Goal: Transaction & Acquisition: Download file/media

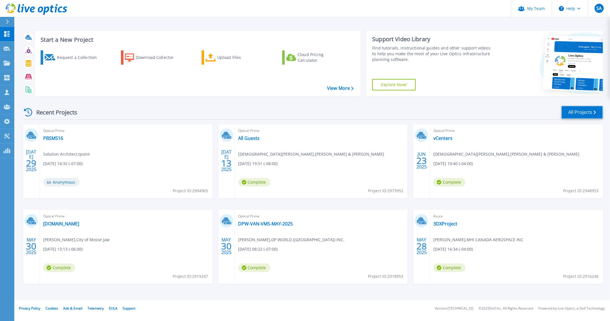
click at [589, 114] on link "All Projects" at bounding box center [582, 112] width 41 height 13
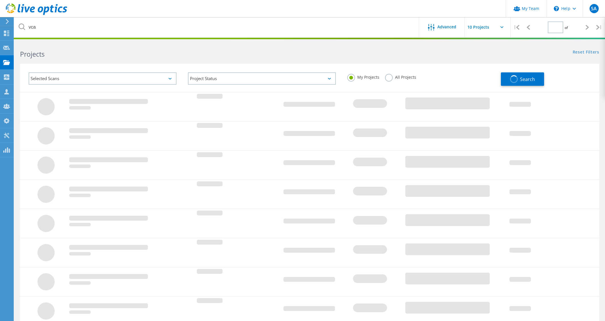
type input "1"
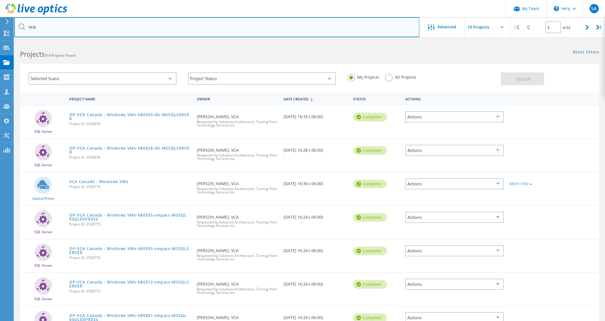
click at [87, 29] on input "vca" at bounding box center [216, 27] width 405 height 20
type input "v"
type input "harmac"
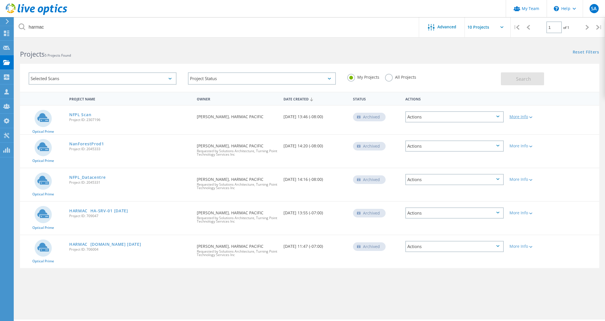
click at [532, 116] on icon at bounding box center [530, 117] width 3 height 2
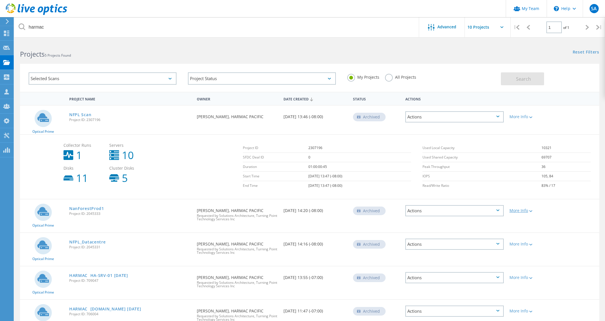
click at [530, 210] on icon at bounding box center [530, 211] width 3 height 2
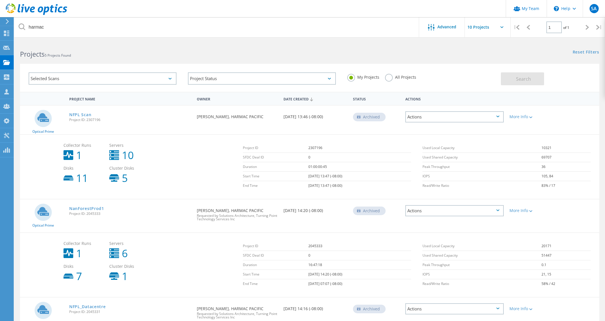
click at [386, 75] on label "All Projects" at bounding box center [400, 76] width 31 height 5
click at [0, 0] on input "All Projects" at bounding box center [0, 0] width 0 height 0
click at [524, 79] on span "Search" at bounding box center [523, 79] width 15 height 6
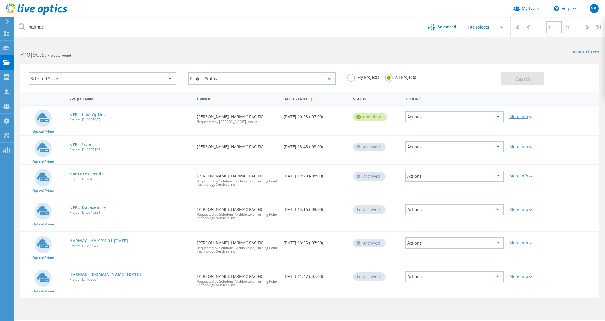
click at [526, 117] on div "More Info" at bounding box center [529, 117] width 41 height 4
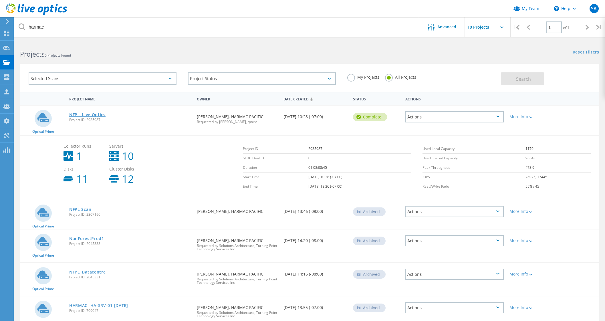
click at [88, 113] on link "NFP - Live Optics" at bounding box center [87, 115] width 36 height 4
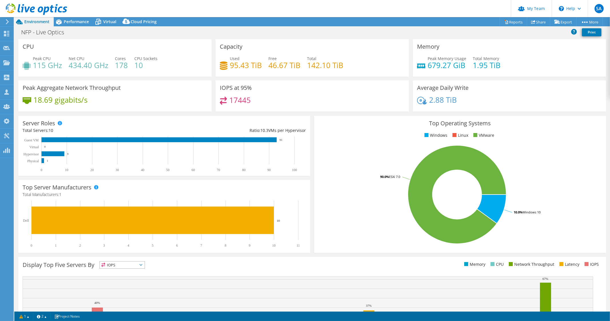
select select "[GEOGRAPHIC_DATA]"
select select "CAD"
click at [74, 20] on span "Performance" at bounding box center [76, 21] width 25 height 5
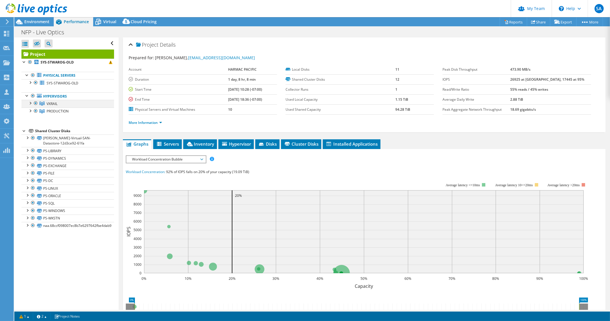
click at [29, 101] on div at bounding box center [30, 103] width 6 height 6
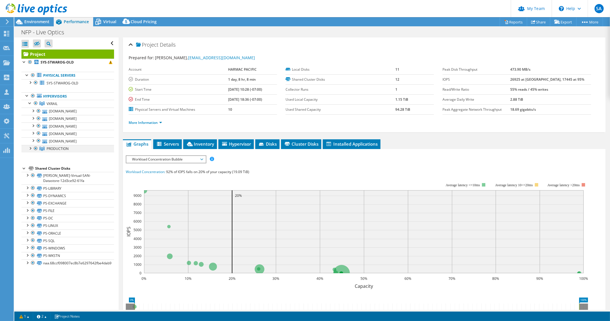
click at [35, 148] on div at bounding box center [36, 148] width 6 height 7
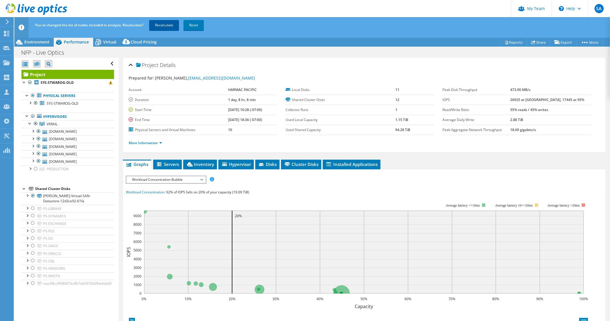
click at [160, 23] on link "Recalculate" at bounding box center [164, 25] width 30 height 10
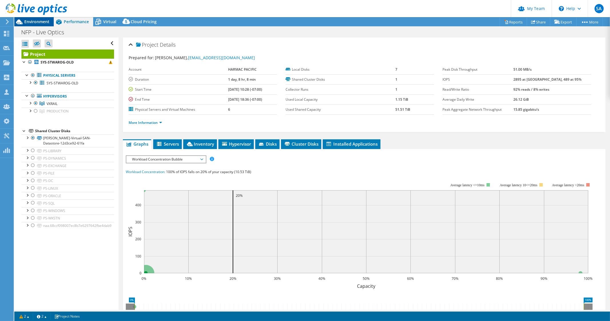
click at [34, 20] on span "Environment" at bounding box center [36, 21] width 25 height 5
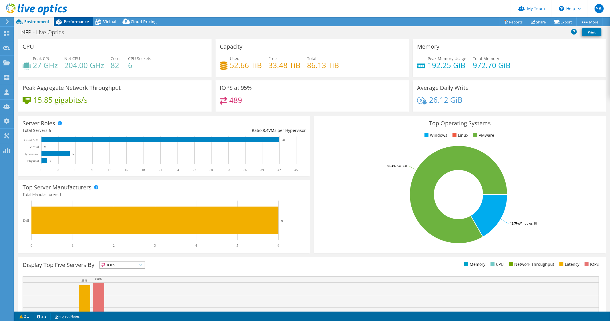
click at [75, 20] on span "Performance" at bounding box center [76, 21] width 25 height 5
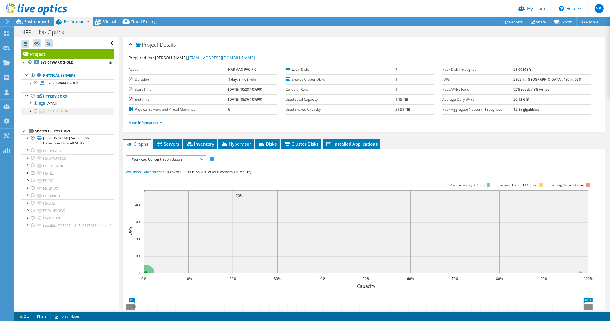
click at [36, 112] on div at bounding box center [36, 111] width 6 height 7
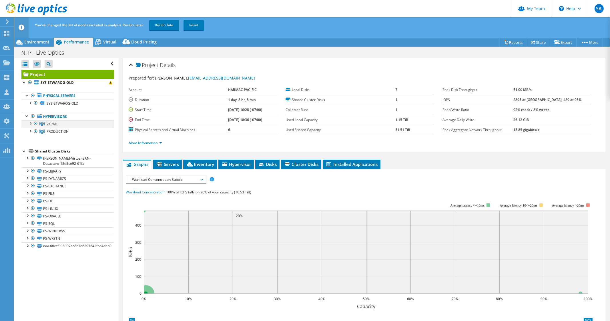
click at [36, 122] on div at bounding box center [36, 123] width 6 height 7
click at [162, 27] on link "Recalculate" at bounding box center [164, 25] width 30 height 10
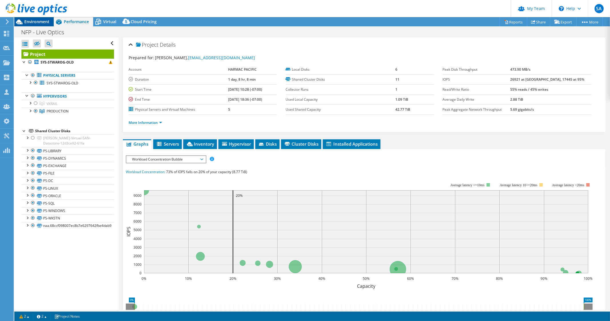
click at [41, 22] on span "Environment" at bounding box center [36, 21] width 25 height 5
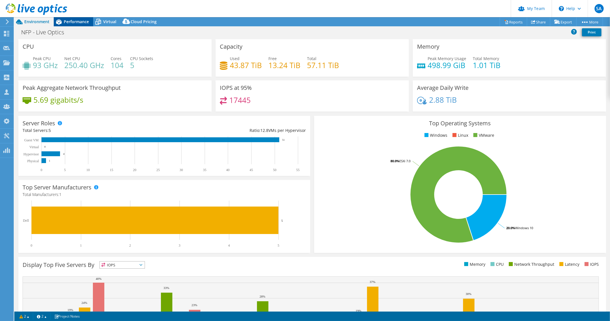
click at [73, 19] on span "Performance" at bounding box center [76, 21] width 25 height 5
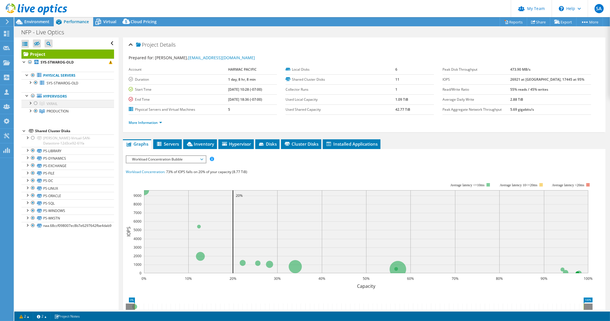
click at [35, 102] on div at bounding box center [36, 103] width 6 height 7
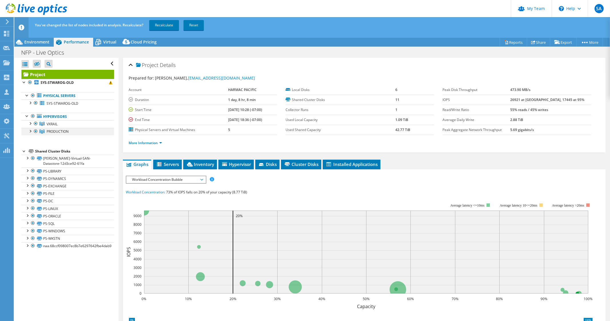
click at [37, 132] on div at bounding box center [36, 131] width 6 height 7
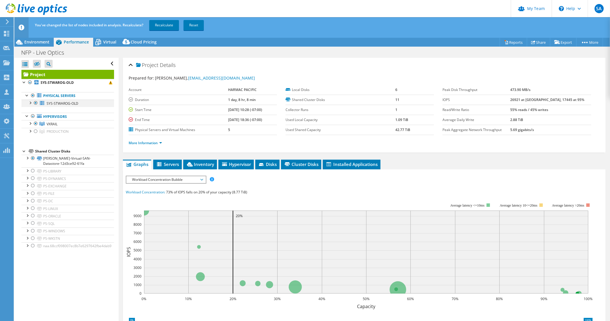
click at [37, 102] on div at bounding box center [36, 103] width 6 height 7
click at [156, 28] on link "Recalculate" at bounding box center [164, 25] width 30 height 10
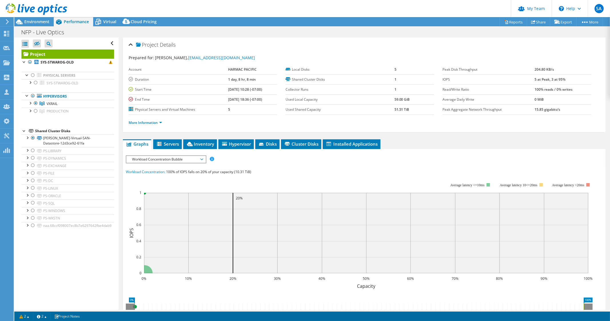
click at [37, 17] on div at bounding box center [33, 9] width 67 height 19
click at [37, 23] on span "Environment" at bounding box center [36, 21] width 25 height 5
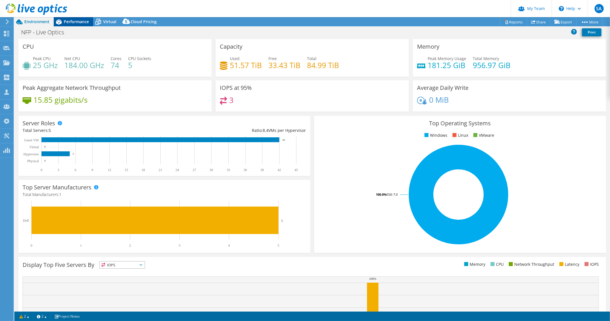
click at [60, 21] on icon at bounding box center [59, 21] width 6 height 5
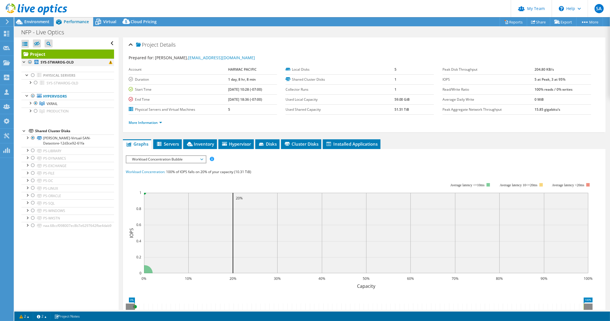
click at [30, 62] on div at bounding box center [30, 62] width 6 height 7
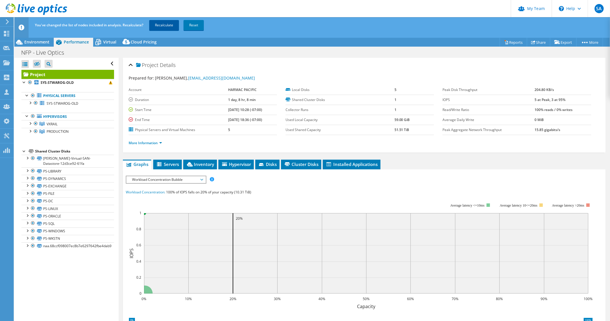
click at [168, 25] on link "Recalculate" at bounding box center [164, 25] width 30 height 10
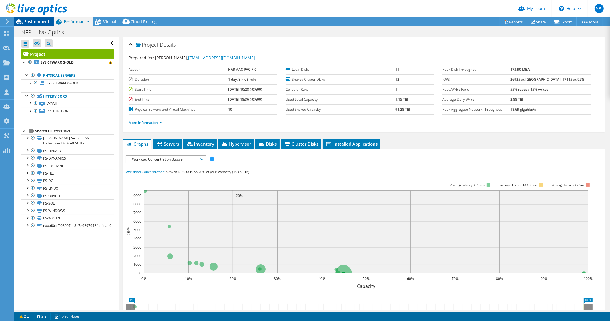
click at [26, 20] on span "Environment" at bounding box center [36, 21] width 25 height 5
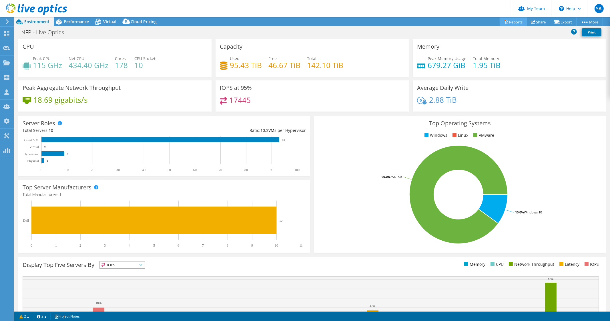
click at [511, 19] on link "Reports" at bounding box center [513, 21] width 27 height 9
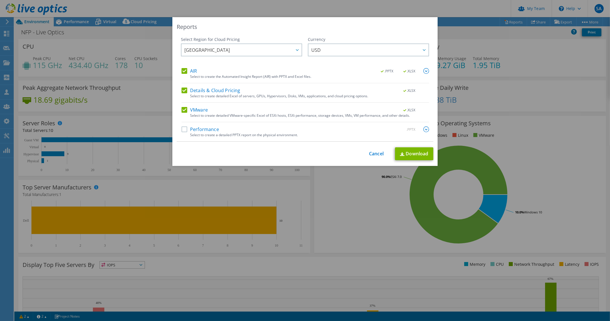
click at [185, 69] on label "AIR" at bounding box center [189, 71] width 15 height 6
click at [0, 0] on input "AIR" at bounding box center [0, 0] width 0 height 0
click at [188, 86] on div "AIR .PPTX .XLSX Select to create the Automated Insight Report (AIR) with PPTX a…" at bounding box center [306, 104] width 248 height 73
click at [182, 89] on label "Details & Cloud Pricing" at bounding box center [211, 90] width 59 height 6
click at [0, 0] on input "Details & Cloud Pricing" at bounding box center [0, 0] width 0 height 0
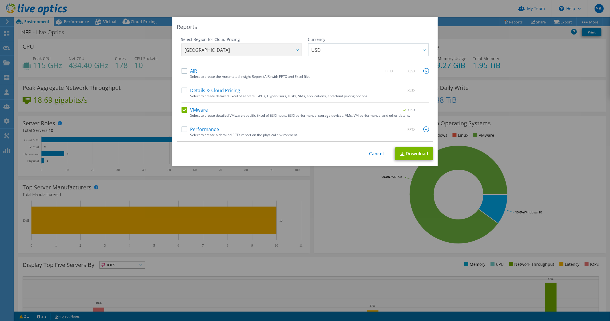
click at [182, 129] on label "Performance" at bounding box center [200, 129] width 37 height 6
click at [0, 0] on input "Performance" at bounding box center [0, 0] width 0 height 0
click at [407, 155] on link "Download" at bounding box center [414, 153] width 38 height 13
click at [364, 148] on div "This process may take a while, please wait... Cancel Download" at bounding box center [305, 153] width 257 height 13
click at [369, 151] on link "Cancel" at bounding box center [376, 153] width 15 height 5
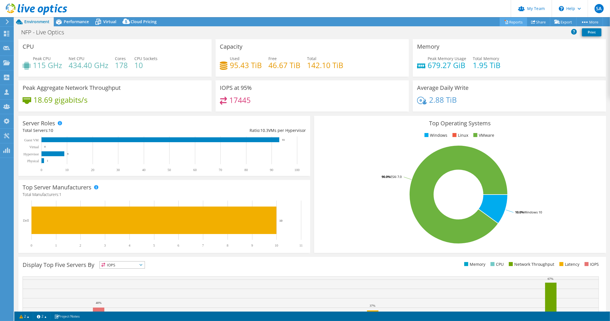
click at [509, 20] on link "Reports" at bounding box center [513, 21] width 27 height 9
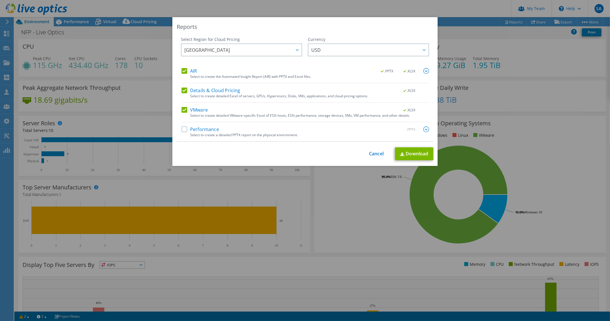
click at [182, 70] on label "AIR" at bounding box center [189, 71] width 15 height 6
click at [0, 0] on input "AIR" at bounding box center [0, 0] width 0 height 0
click at [182, 127] on label "Performance" at bounding box center [200, 129] width 37 height 6
click at [0, 0] on input "Performance" at bounding box center [0, 0] width 0 height 0
click at [183, 92] on label "Details & Cloud Pricing" at bounding box center [211, 90] width 59 height 6
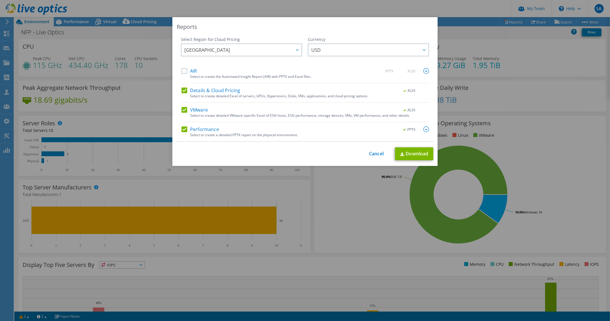
click at [0, 0] on input "Details & Cloud Pricing" at bounding box center [0, 0] width 0 height 0
click at [351, 55] on span "USD" at bounding box center [369, 50] width 117 height 12
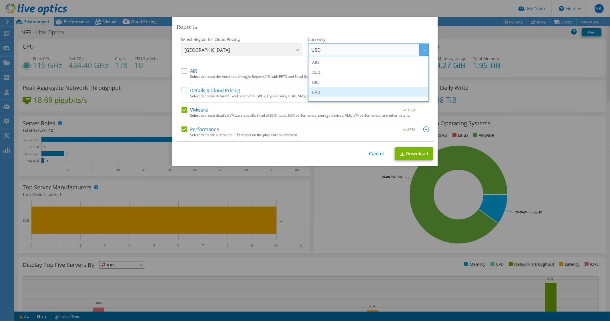
click at [327, 90] on li "CAD" at bounding box center [368, 92] width 118 height 10
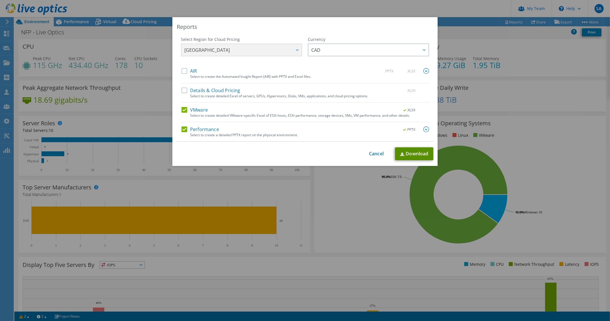
click at [411, 151] on link "Download" at bounding box center [414, 153] width 38 height 13
click at [381, 152] on div "This process may take a while, please wait... Cancel Download" at bounding box center [305, 153] width 257 height 13
click at [373, 153] on link "Cancel" at bounding box center [376, 153] width 15 height 5
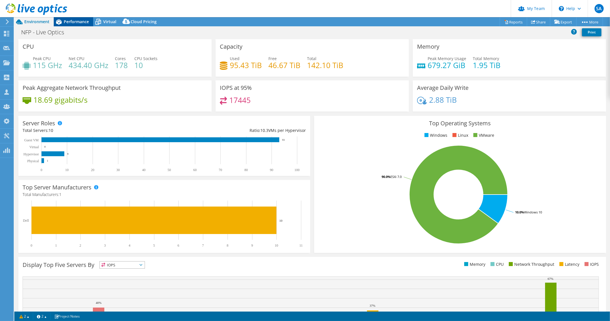
click at [70, 20] on span "Performance" at bounding box center [76, 21] width 25 height 5
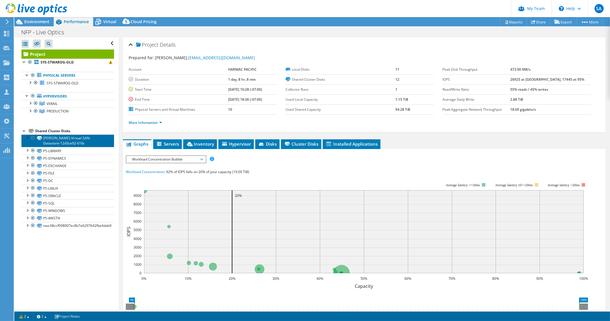
click at [61, 138] on link "MARVIN-Virtual-SAN-Datastore-12d3ce92-61fa" at bounding box center [67, 140] width 93 height 13
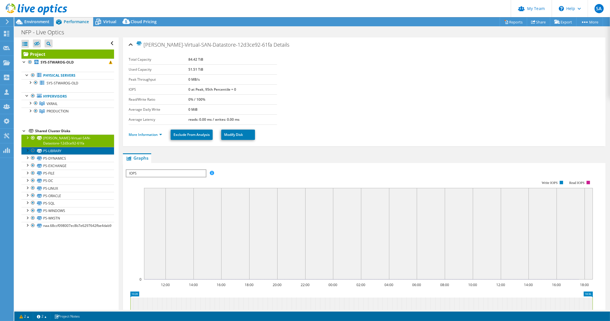
click at [64, 148] on link "PS-LIBRARY" at bounding box center [67, 150] width 93 height 7
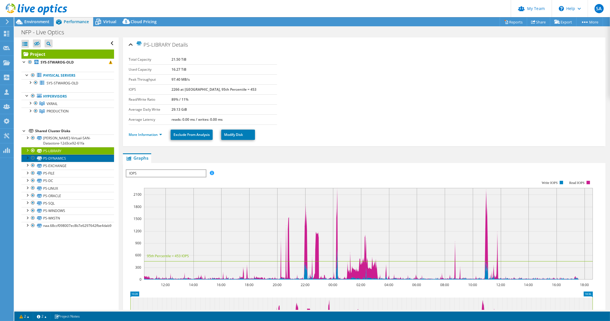
click at [63, 158] on link "PS-DYNAMICS" at bounding box center [67, 157] width 93 height 7
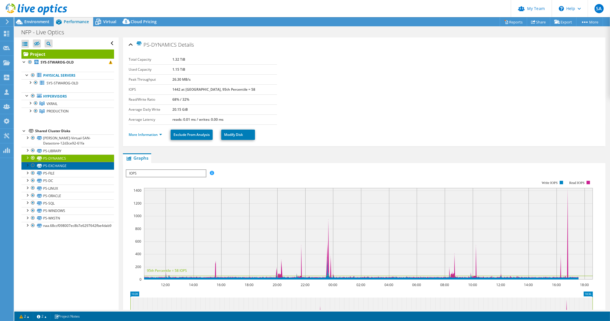
click at [63, 162] on link "PS-EXCHANGE" at bounding box center [67, 165] width 93 height 7
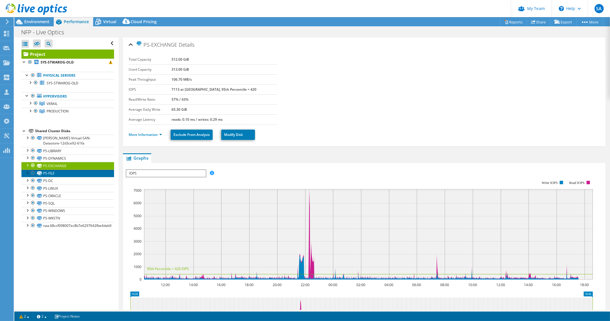
click at [64, 170] on link "PS-FILE" at bounding box center [67, 173] width 93 height 7
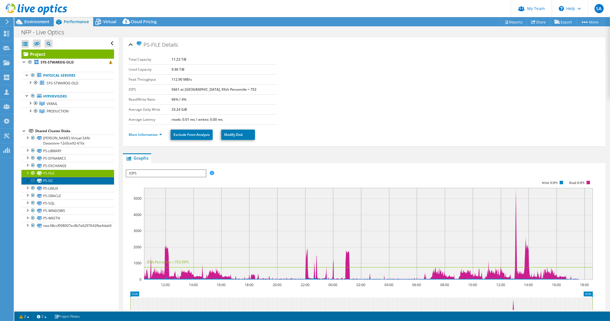
click at [63, 182] on link "PS-DC" at bounding box center [67, 180] width 93 height 7
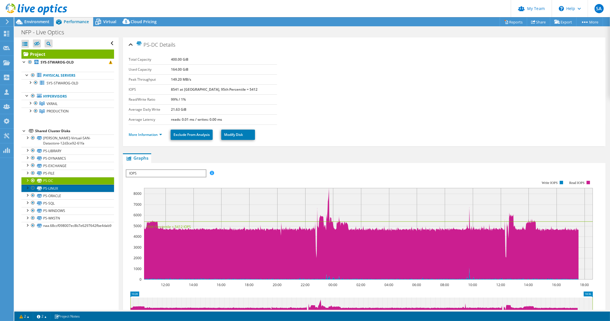
click at [65, 188] on link "PS-LINUX" at bounding box center [67, 187] width 93 height 7
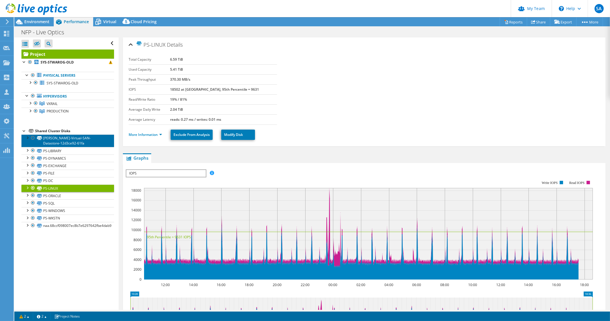
click at [69, 137] on link "MARVIN-Virtual-SAN-Datastore-12d3ce92-61fa" at bounding box center [67, 140] width 93 height 13
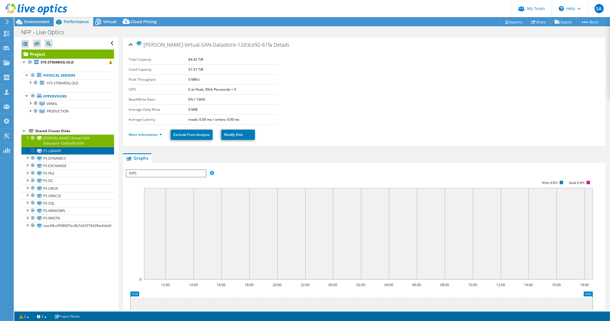
click at [70, 150] on link "PS-LIBRARY" at bounding box center [67, 150] width 93 height 7
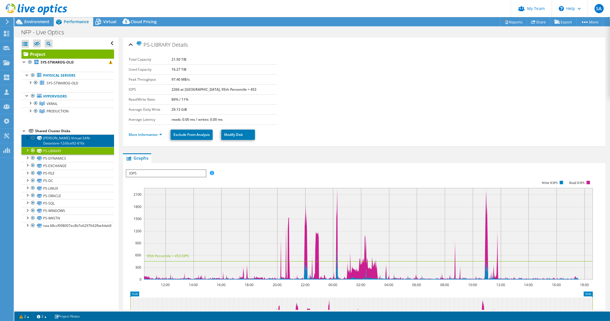
click at [73, 142] on link "MARVIN-Virtual-SAN-Datastore-12d3ce92-61fa" at bounding box center [67, 140] width 93 height 13
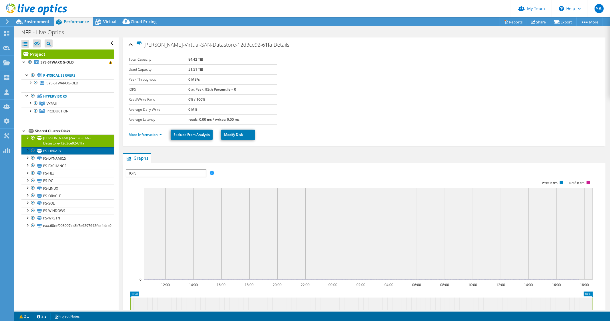
click at [69, 150] on link "PS-LIBRARY" at bounding box center [67, 150] width 93 height 7
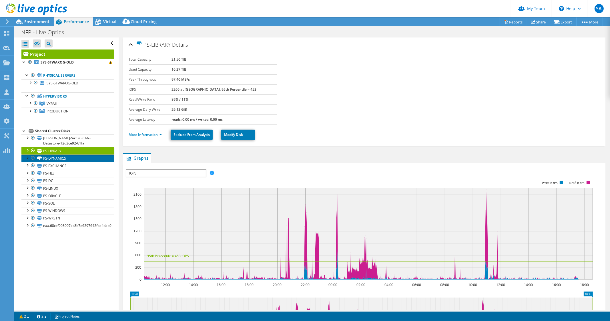
click at [69, 159] on link "PS-DYNAMICS" at bounding box center [67, 157] width 93 height 7
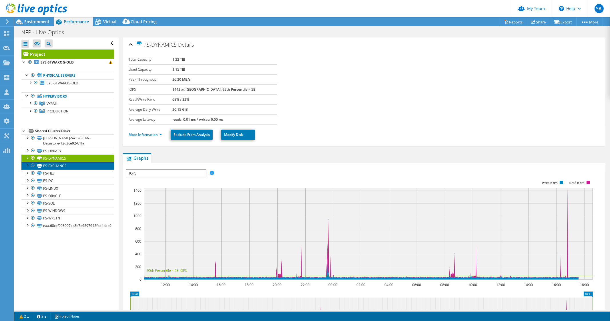
click at [69, 166] on link "PS-EXCHANGE" at bounding box center [67, 165] width 93 height 7
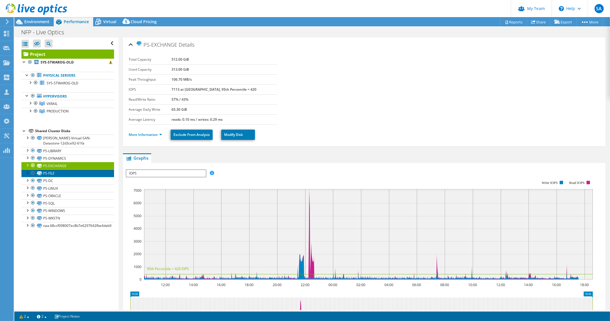
click at [68, 172] on link "PS-FILE" at bounding box center [67, 173] width 93 height 7
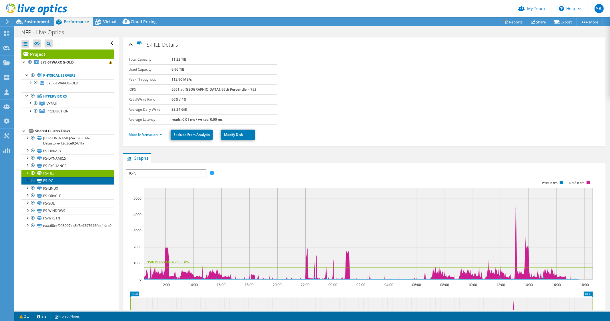
click at [68, 180] on link "PS-DC" at bounding box center [67, 180] width 93 height 7
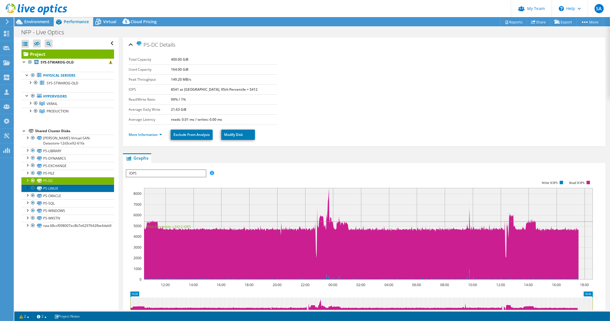
click at [66, 187] on link "PS-LINUX" at bounding box center [67, 187] width 93 height 7
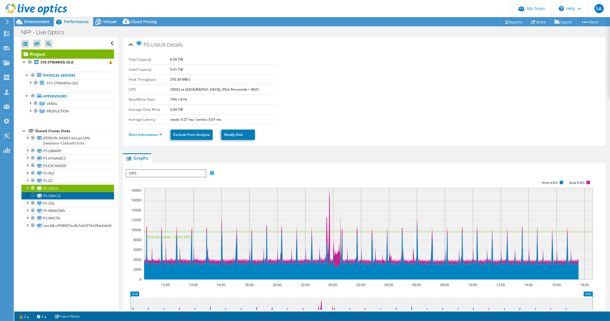
click at [66, 197] on link "PS-ORACLE" at bounding box center [67, 195] width 93 height 7
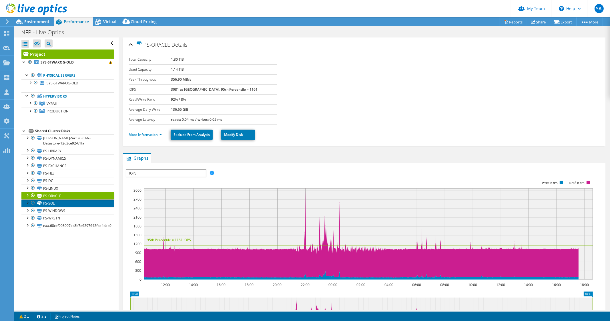
click at [65, 205] on link "PS-SQL" at bounding box center [67, 202] width 93 height 7
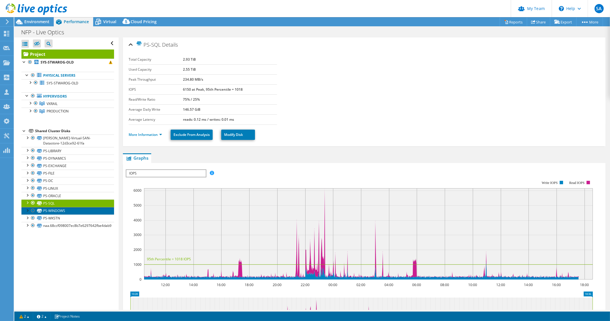
click at [66, 209] on link "PS-WINDOWS" at bounding box center [67, 210] width 93 height 7
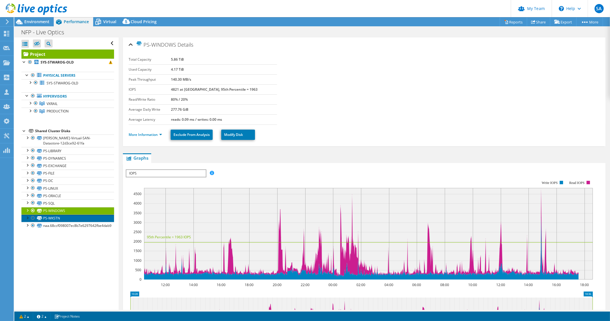
click at [66, 216] on link "PS-WKSTN" at bounding box center [67, 217] width 93 height 7
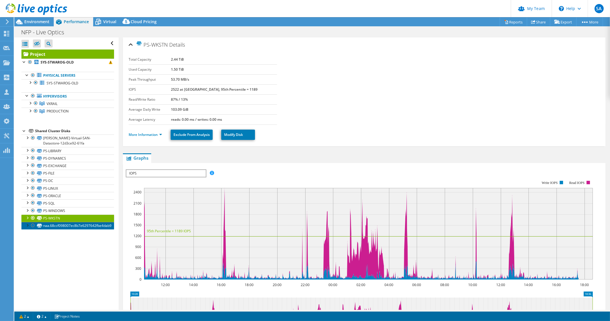
click at [64, 225] on link "naa.68ccf098007ec8b7e6297642fbe4dab9" at bounding box center [67, 225] width 93 height 7
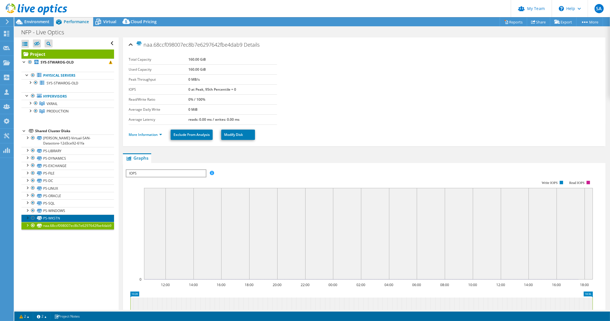
click at [55, 218] on link "PS-WKSTN" at bounding box center [67, 217] width 93 height 7
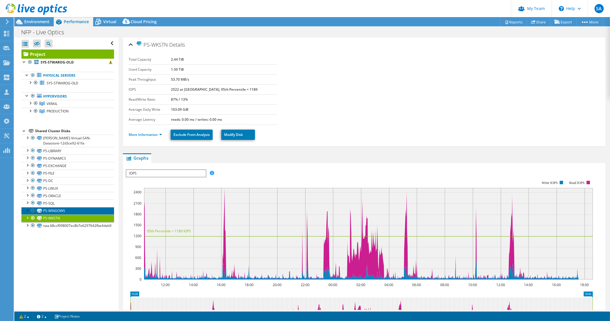
click at [57, 209] on link "PS-WINDOWS" at bounding box center [67, 210] width 93 height 7
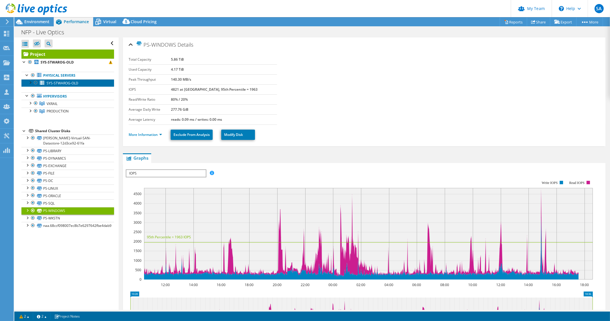
click at [51, 82] on span "SYS-STWAROG-OLD" at bounding box center [63, 83] width 32 height 5
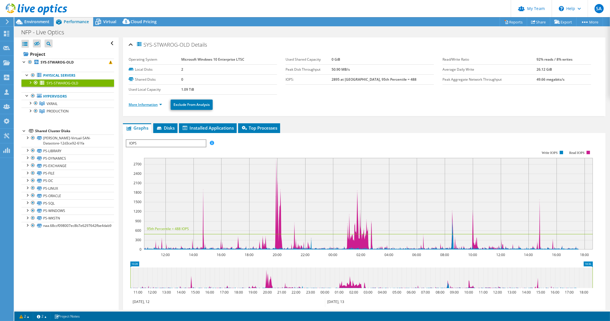
click at [142, 105] on link "More Information" at bounding box center [145, 104] width 33 height 5
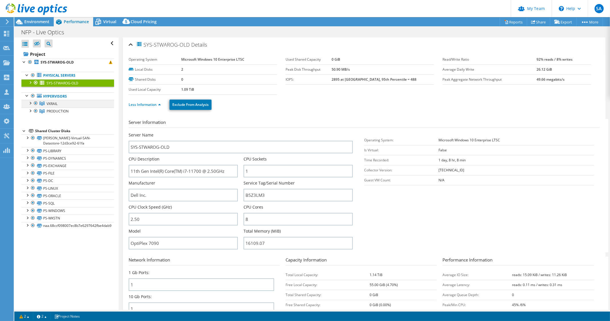
click at [28, 104] on div at bounding box center [30, 103] width 6 height 6
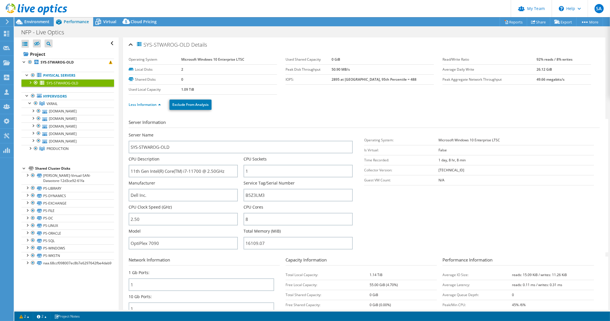
click at [150, 100] on ul "Less Information Exclude From Analysis" at bounding box center [364, 104] width 471 height 12
click at [64, 104] on link "VXRAIL" at bounding box center [67, 103] width 93 height 7
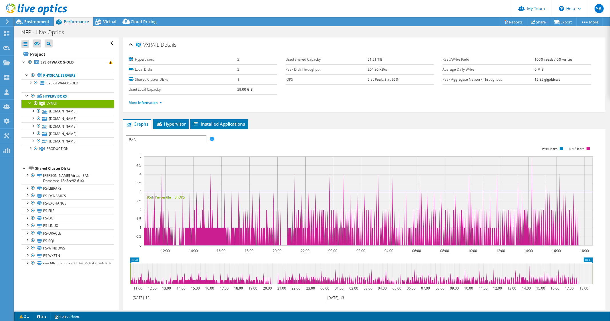
click at [150, 100] on li "More Information" at bounding box center [147, 103] width 37 height 6
click at [141, 101] on link "More Information" at bounding box center [145, 102] width 33 height 5
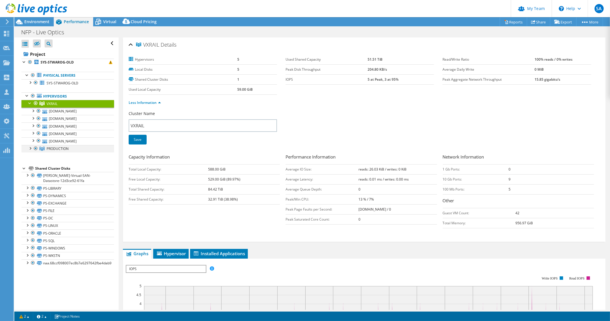
click at [29, 147] on div at bounding box center [30, 148] width 6 height 6
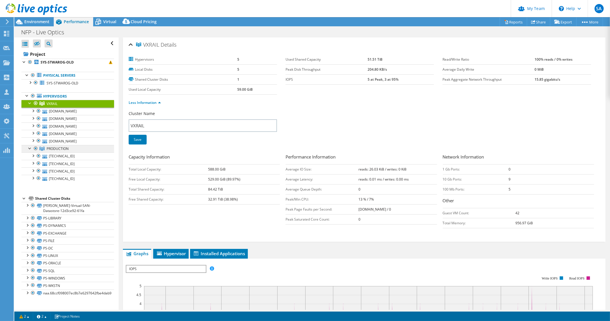
click at [57, 106] on span "PRODUCTION" at bounding box center [52, 103] width 11 height 5
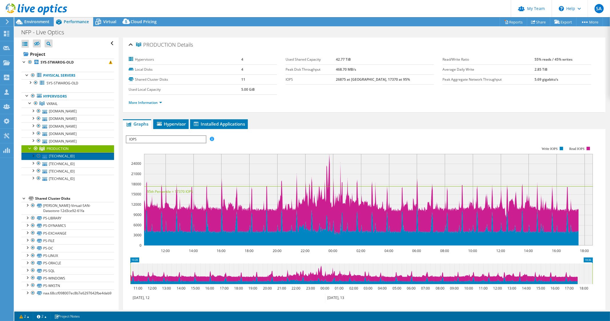
click at [61, 156] on link "10.10.1.14" at bounding box center [67, 155] width 93 height 7
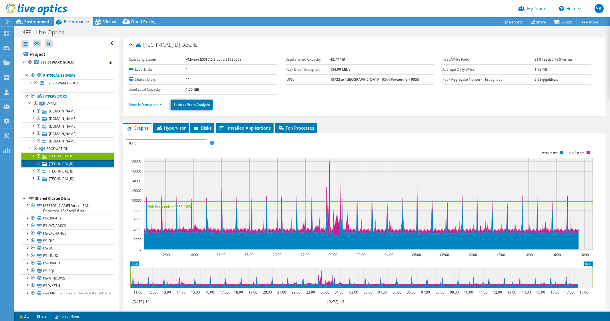
click at [61, 164] on link "10.10.1.12" at bounding box center [67, 163] width 93 height 7
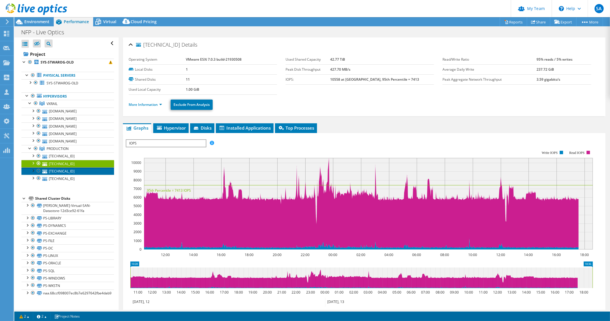
click at [61, 170] on link "10.10.1.11" at bounding box center [67, 170] width 93 height 7
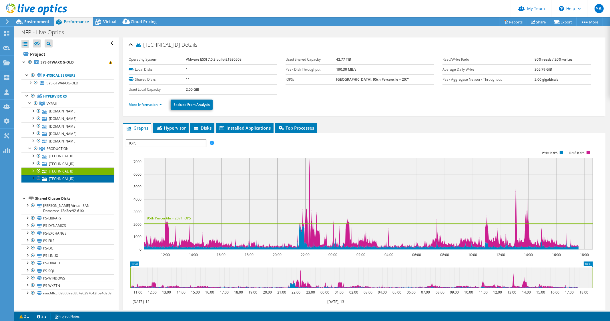
click at [59, 179] on link "10.10.1.13" at bounding box center [67, 178] width 93 height 7
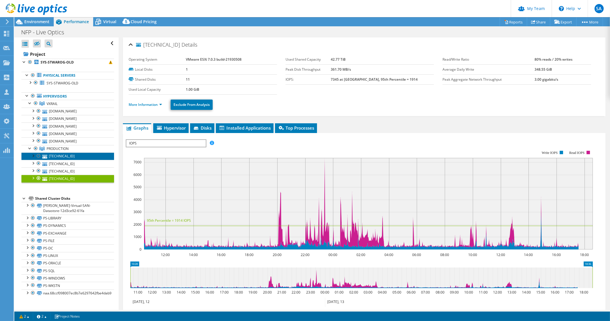
click at [54, 155] on link "10.10.1.14" at bounding box center [67, 155] width 93 height 7
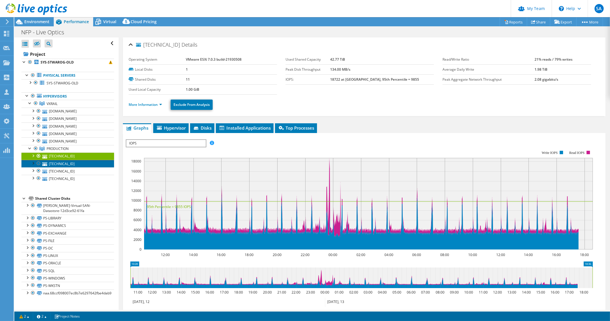
click at [58, 164] on link "10.10.1.12" at bounding box center [67, 163] width 93 height 7
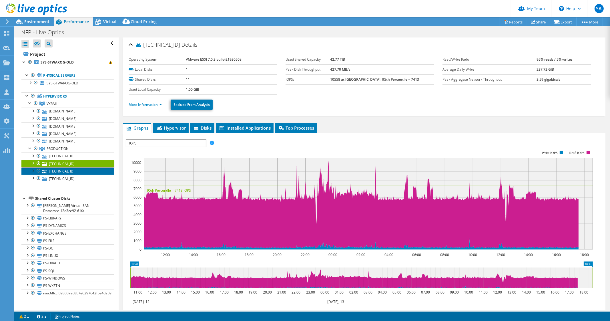
click at [59, 173] on link "10.10.1.11" at bounding box center [67, 170] width 93 height 7
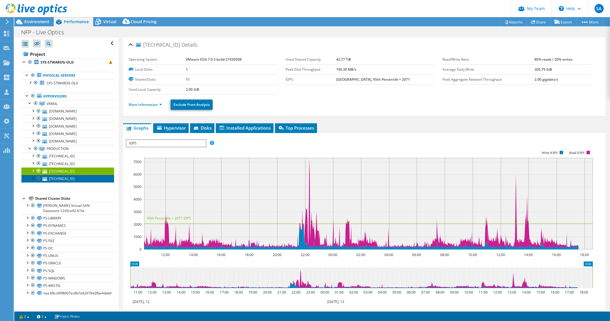
click at [58, 178] on link "10.10.1.13" at bounding box center [67, 178] width 93 height 7
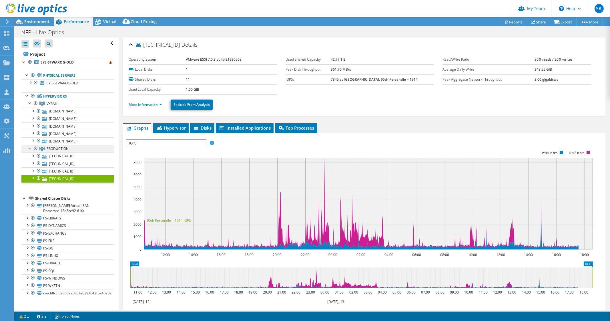
click at [48, 106] on span "PRODUCTION" at bounding box center [52, 103] width 11 height 5
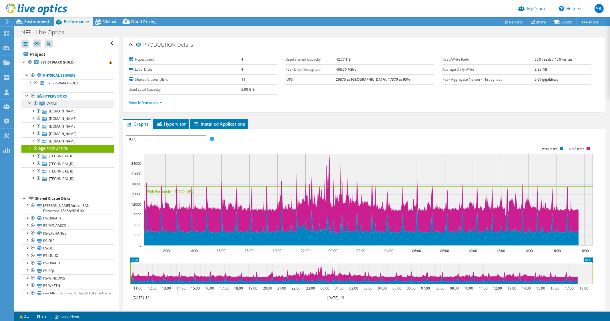
click at [55, 102] on span "VXRAIL" at bounding box center [52, 103] width 11 height 5
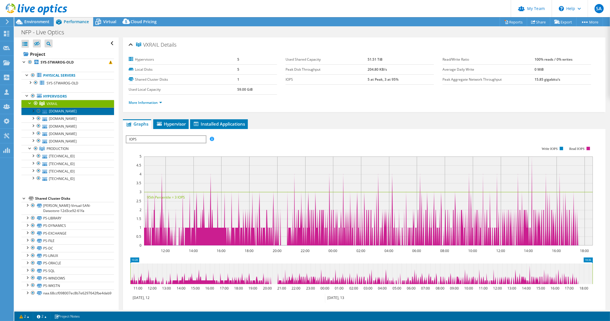
click at [76, 110] on link "vx1.ptnet.poptal.com" at bounding box center [67, 111] width 93 height 7
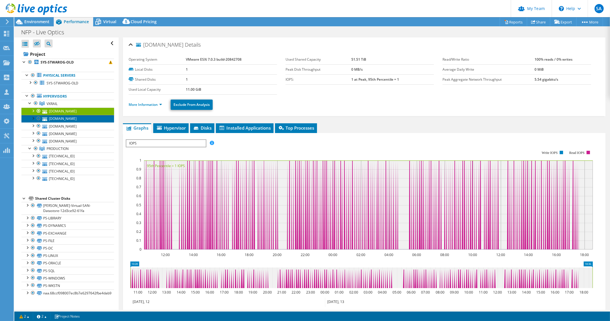
click at [77, 119] on link "vx6.ptnet.poptal.com" at bounding box center [67, 118] width 93 height 7
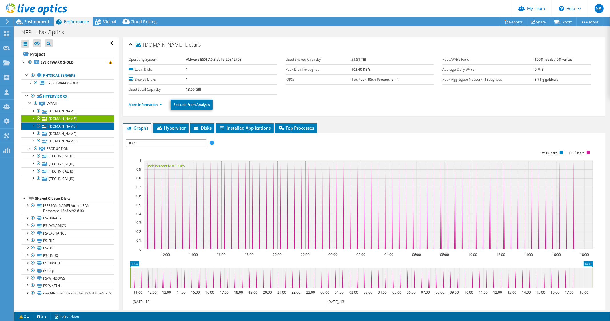
click at [77, 126] on link "vx5.ptnet.poptal.com" at bounding box center [67, 125] width 93 height 7
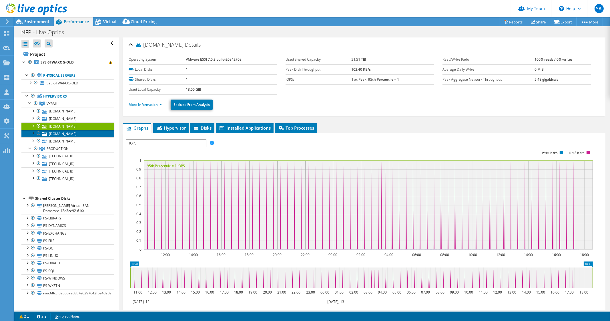
click at [77, 132] on link "vx3.ptnet.poptal.com" at bounding box center [67, 133] width 93 height 7
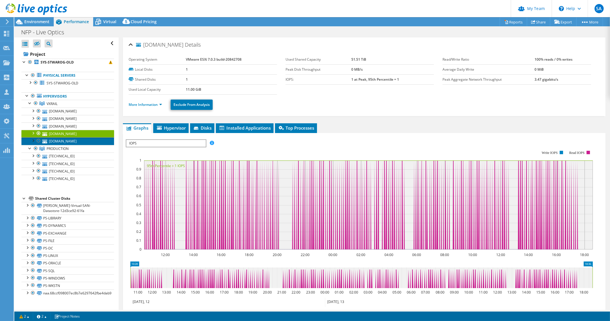
click at [76, 140] on link "vx4.ptnet.poptal.com" at bounding box center [67, 140] width 93 height 7
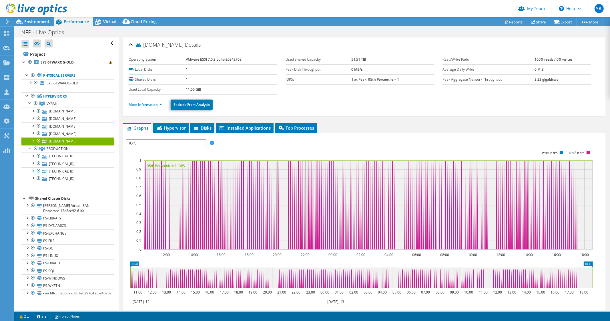
click at [139, 106] on li "More Information" at bounding box center [147, 105] width 37 height 6
click at [142, 103] on link "More Information" at bounding box center [145, 104] width 33 height 5
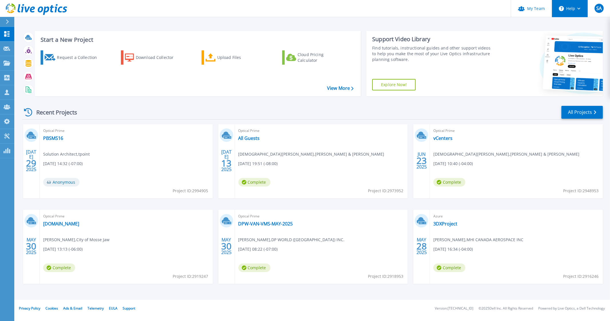
click at [573, 13] on button "Help" at bounding box center [570, 8] width 36 height 17
click at [572, 28] on link "Explore Helpful Articles" at bounding box center [584, 24] width 64 height 14
click at [539, 7] on link "My Team" at bounding box center [531, 8] width 41 height 17
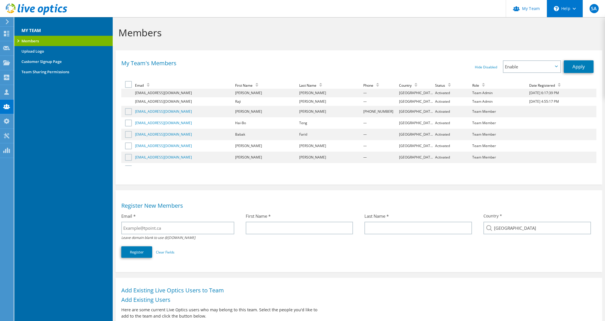
click at [559, 7] on div "\n Help" at bounding box center [564, 8] width 36 height 17
click at [575, 9] on icon at bounding box center [573, 9] width 3 height 2
click at [572, 6] on div "\n Help" at bounding box center [564, 8] width 36 height 17
click at [4, 138] on icon at bounding box center [6, 135] width 7 height 5
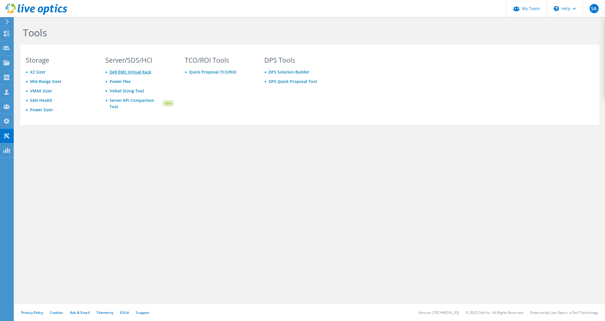
click at [128, 71] on link "Dell EMC Virtual Rack" at bounding box center [131, 71] width 42 height 5
click at [573, 11] on div "\n Help" at bounding box center [564, 8] width 36 height 17
click at [572, 38] on link "Contact Support" at bounding box center [579, 39] width 64 height 14
